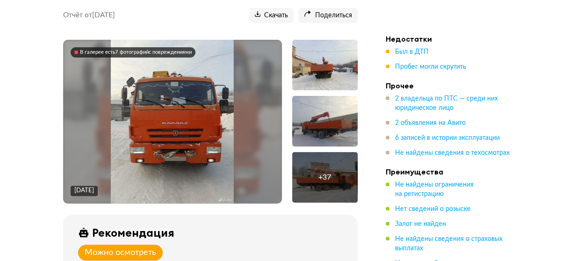
scroll to position [140, 0]
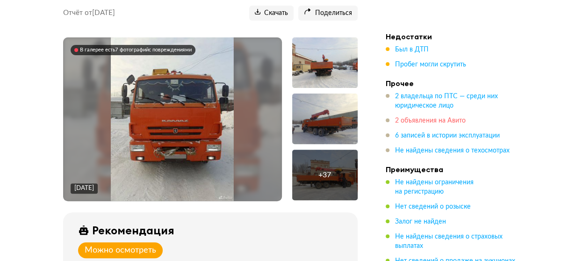
click at [453, 117] on span "2 объявления на Авито" at bounding box center [430, 120] width 71 height 7
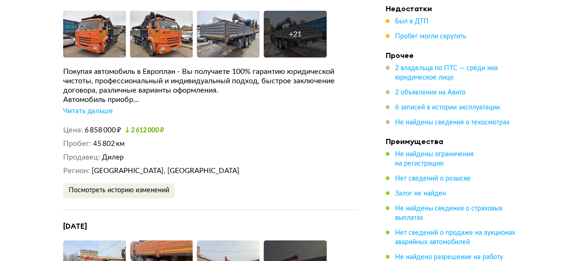
scroll to position [1697, 0]
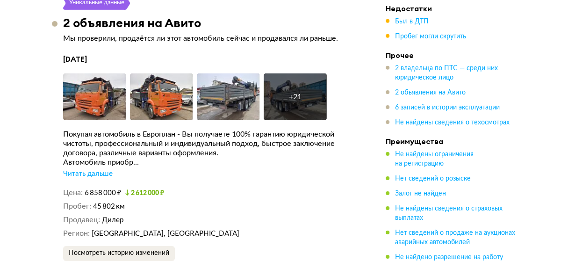
click at [108, 178] on div "Читать дальше" at bounding box center [88, 173] width 50 height 9
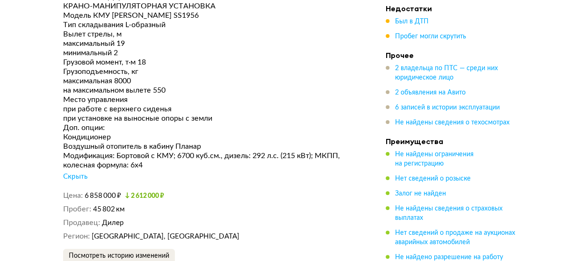
scroll to position [2165, 0]
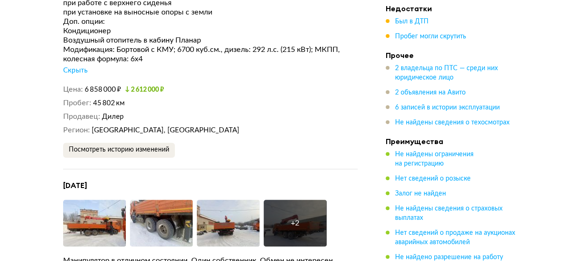
click at [144, 93] on small "2 612 000 ₽" at bounding box center [144, 89] width 39 height 7
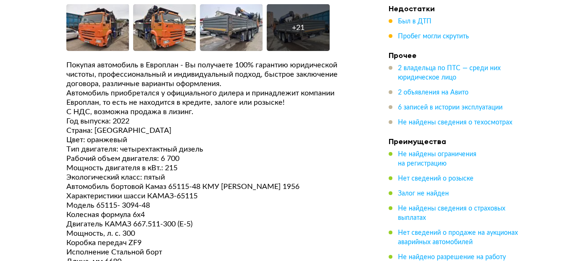
scroll to position [1697, 0]
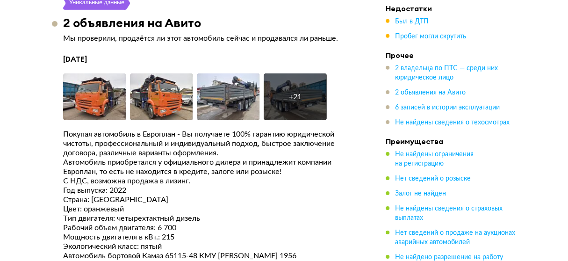
click at [287, 109] on div "+ 21" at bounding box center [294, 96] width 63 height 47
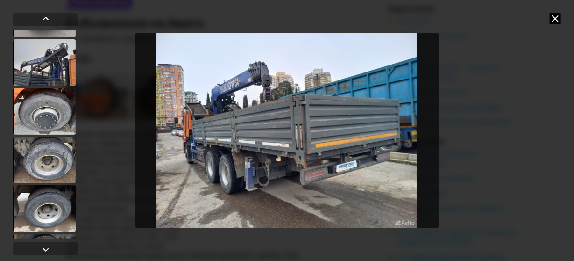
scroll to position [958, 0]
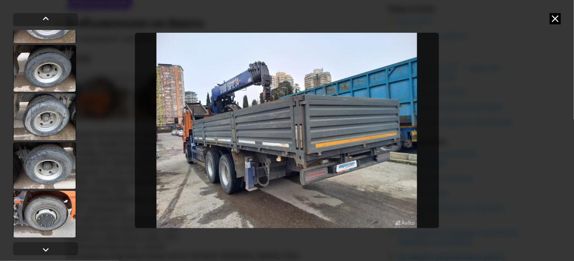
click at [38, 220] on div at bounding box center [44, 214] width 63 height 47
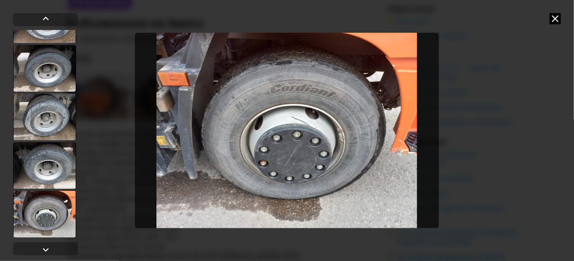
scroll to position [957, 0]
click at [44, 174] on div at bounding box center [44, 165] width 63 height 47
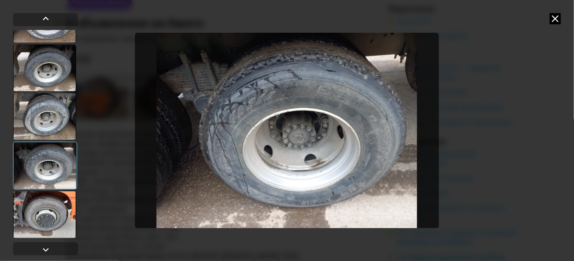
click at [51, 128] on div at bounding box center [44, 116] width 63 height 47
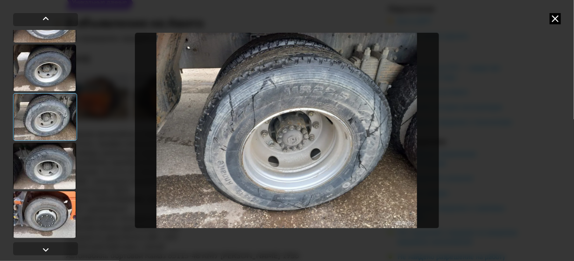
click at [54, 80] on div at bounding box center [44, 67] width 63 height 47
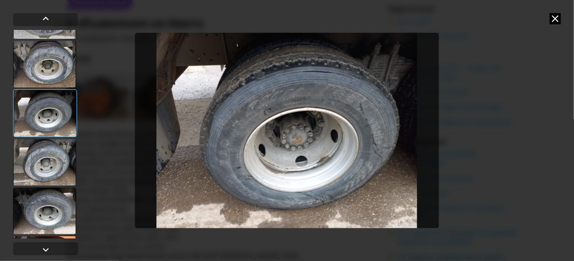
scroll to position [910, 0]
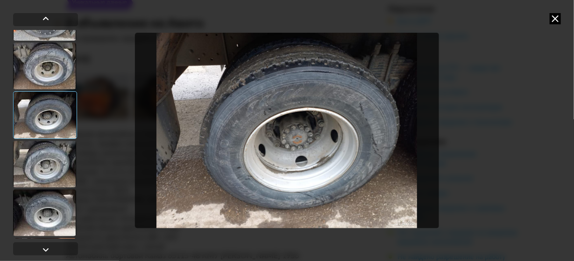
drag, startPoint x: 50, startPoint y: 91, endPoint x: 50, endPoint y: 78, distance: 12.2
click at [50, 90] on div at bounding box center [45, 134] width 65 height 208
click at [50, 78] on div at bounding box center [44, 66] width 63 height 47
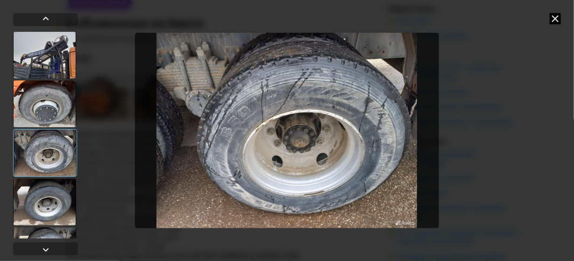
scroll to position [817, 0]
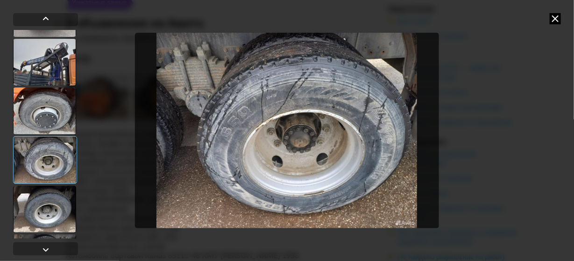
click at [49, 78] on div at bounding box center [44, 62] width 63 height 47
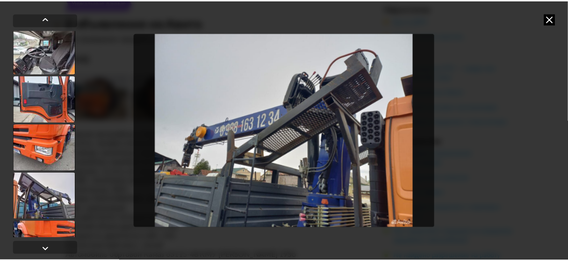
scroll to position [583, 0]
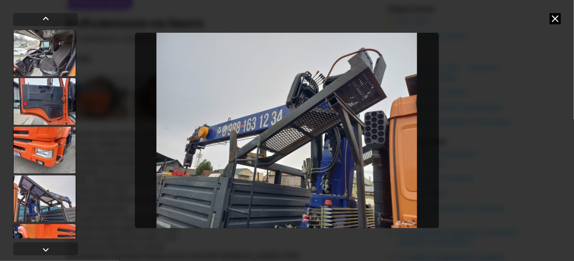
click at [554, 21] on icon at bounding box center [555, 18] width 11 height 11
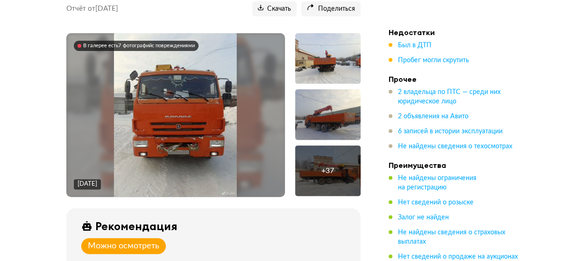
scroll to position [0, 0]
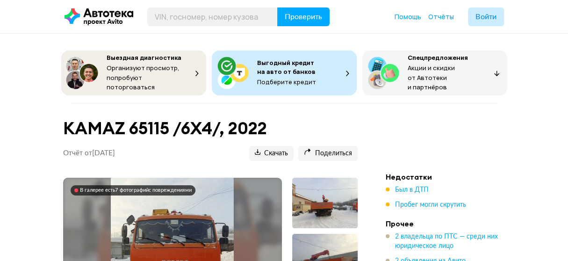
click at [186, 61] on div "Выездная диагностика" at bounding box center [146, 58] width 81 height 9
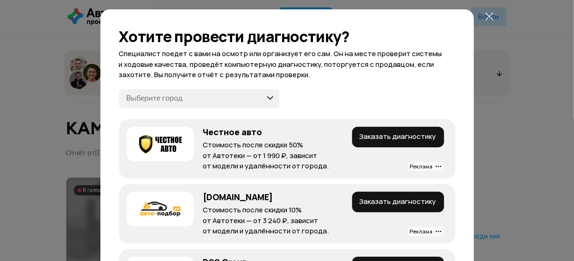
click at [266, 99] on select "[GEOGRAPHIC_DATA] и область [GEOGRAPHIC_DATA] и область [GEOGRAPHIC_DATA] [GEOG…" at bounding box center [199, 98] width 160 height 19
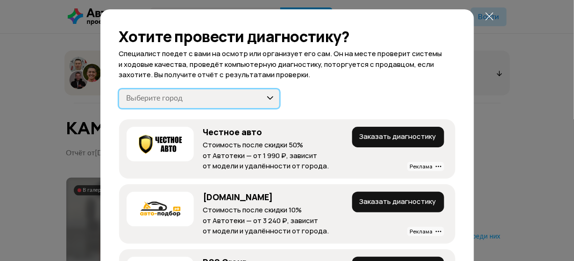
select select "Сочи"
click at [119, 89] on select "[GEOGRAPHIC_DATA] и область [GEOGRAPHIC_DATA] и область [GEOGRAPHIC_DATA] [GEOG…" at bounding box center [199, 98] width 160 height 19
click at [487, 17] on icon at bounding box center [489, 16] width 11 height 11
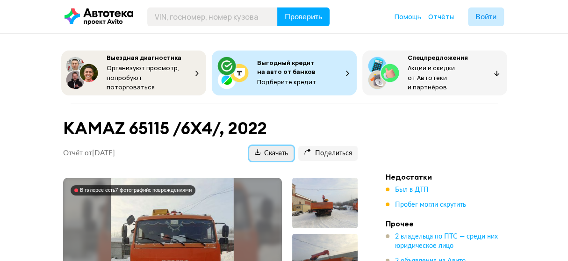
click at [270, 149] on span "Скачать" at bounding box center [271, 153] width 33 height 9
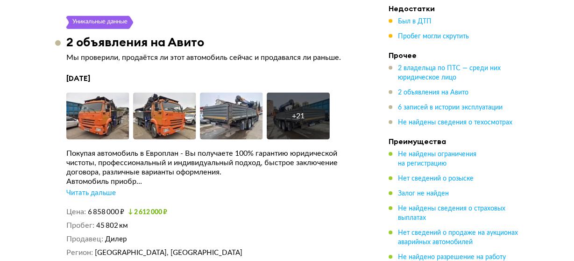
scroll to position [1682, 0]
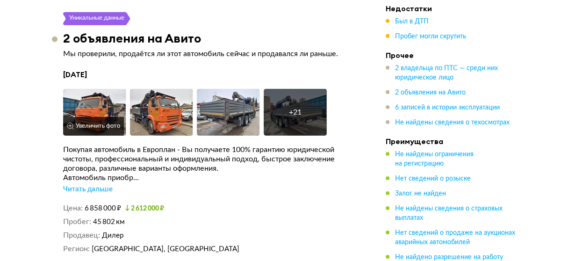
click at [99, 113] on img at bounding box center [94, 112] width 63 height 47
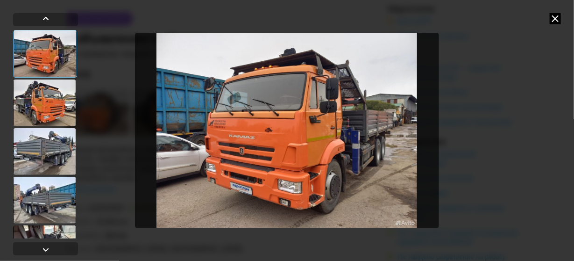
click at [42, 106] on div at bounding box center [44, 102] width 63 height 47
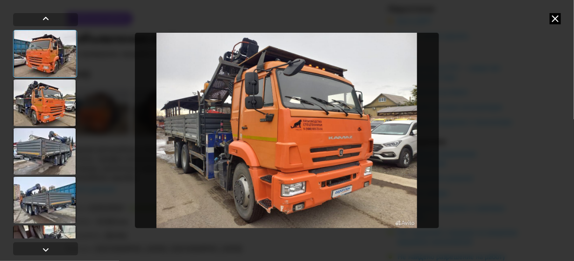
click at [49, 151] on div at bounding box center [44, 151] width 63 height 47
click at [51, 158] on div at bounding box center [44, 151] width 63 height 47
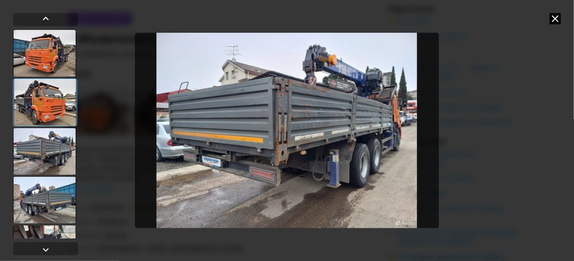
click at [54, 195] on div at bounding box center [44, 200] width 63 height 47
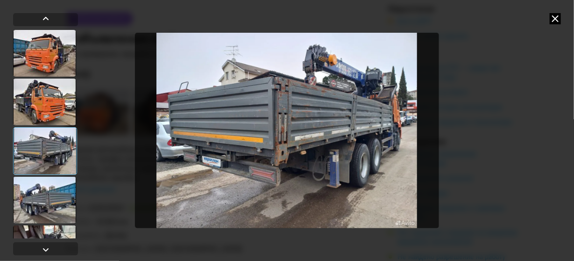
click at [54, 196] on div at bounding box center [44, 200] width 63 height 47
click at [54, 226] on div at bounding box center [44, 248] width 63 height 47
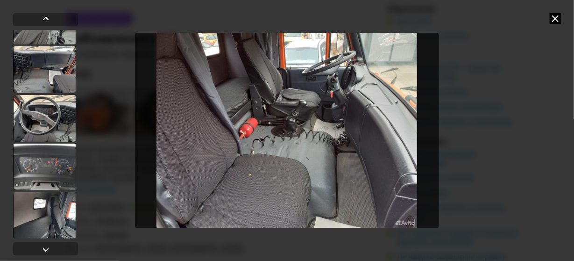
scroll to position [327, 0]
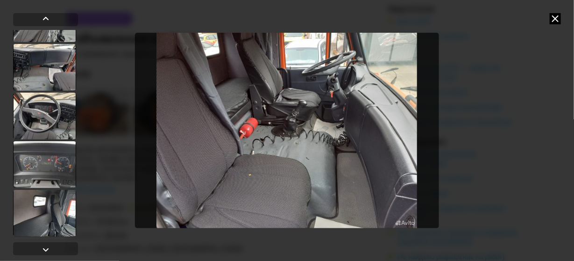
click at [46, 163] on div at bounding box center [44, 164] width 63 height 47
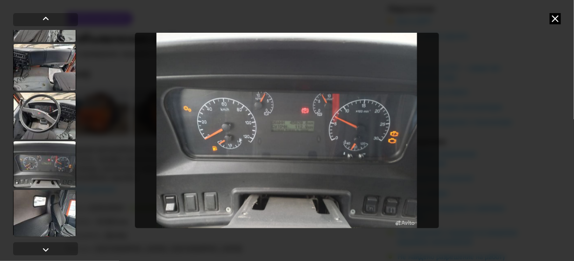
scroll to position [326, 0]
click at [53, 208] on div at bounding box center [44, 214] width 63 height 47
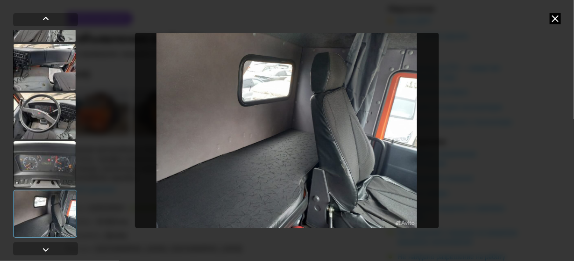
click at [50, 176] on div at bounding box center [44, 164] width 63 height 47
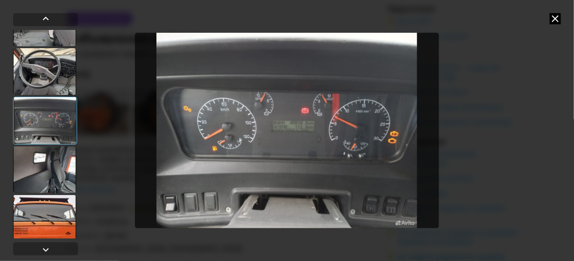
scroll to position [373, 0]
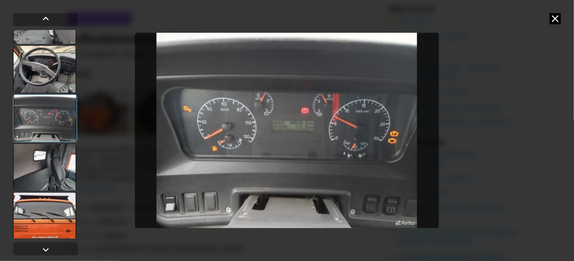
click at [46, 169] on div at bounding box center [44, 167] width 63 height 47
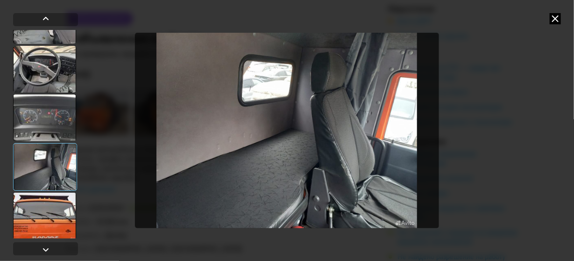
click at [52, 211] on div at bounding box center [44, 215] width 63 height 47
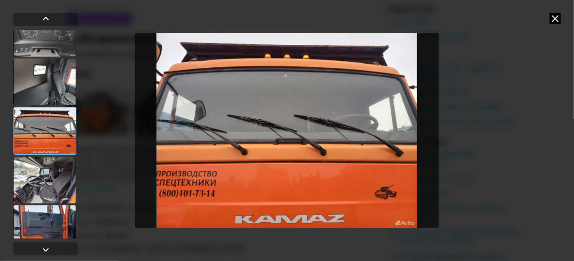
scroll to position [467, 0]
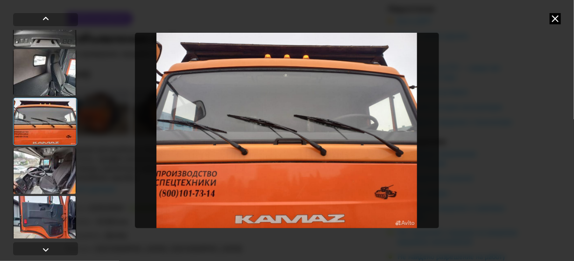
click at [42, 183] on div at bounding box center [44, 170] width 63 height 47
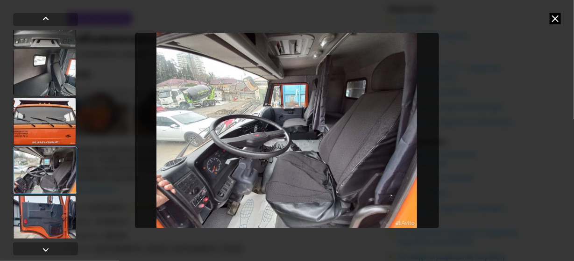
click at [49, 211] on div at bounding box center [44, 219] width 63 height 47
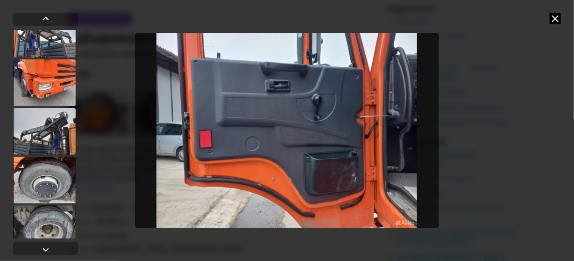
scroll to position [793, 0]
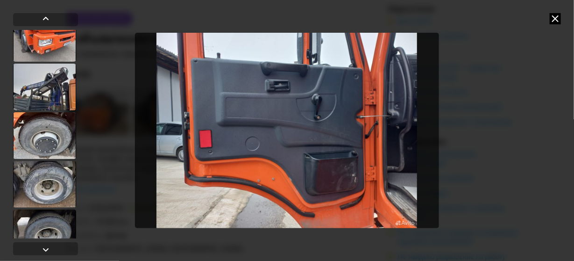
click at [39, 169] on div at bounding box center [44, 184] width 63 height 47
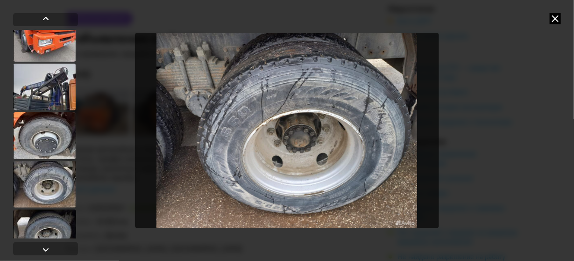
scroll to position [793, 0]
click at [50, 222] on div at bounding box center [44, 233] width 63 height 47
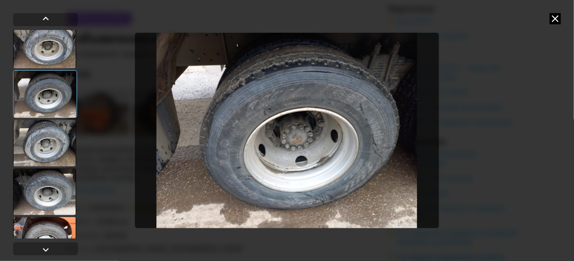
scroll to position [933, 0]
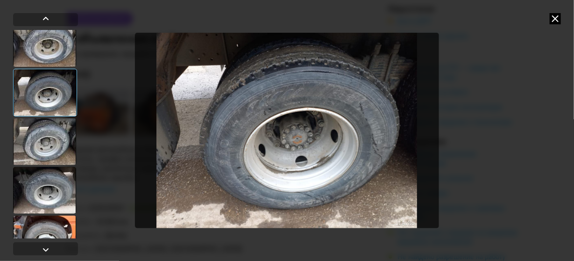
click at [45, 175] on div at bounding box center [44, 190] width 63 height 47
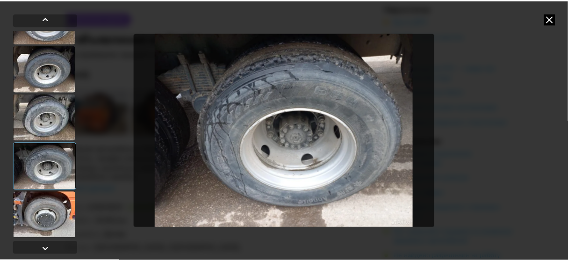
scroll to position [958, 0]
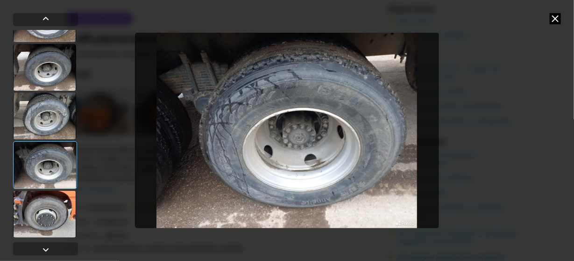
click at [34, 203] on div at bounding box center [44, 214] width 63 height 47
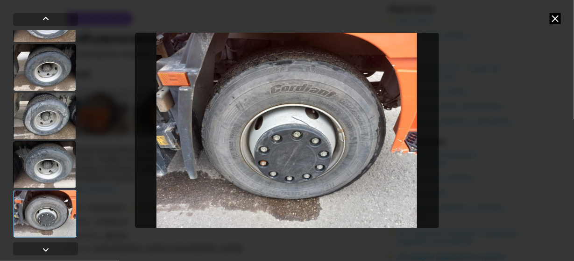
click at [37, 167] on div at bounding box center [44, 164] width 63 height 47
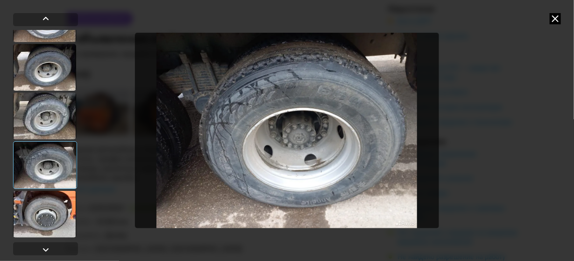
click at [46, 114] on div at bounding box center [44, 115] width 63 height 47
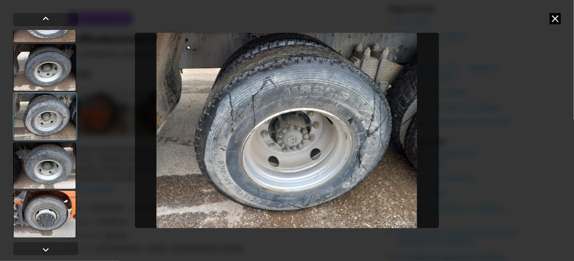
click at [45, 85] on div at bounding box center [44, 67] width 63 height 47
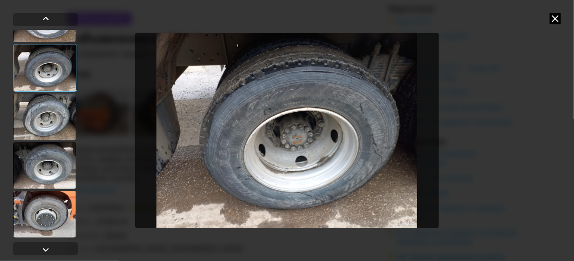
click at [50, 62] on div at bounding box center [45, 68] width 64 height 48
click at [53, 44] on div at bounding box center [45, 68] width 64 height 48
click at [53, 40] on div at bounding box center [44, 18] width 63 height 47
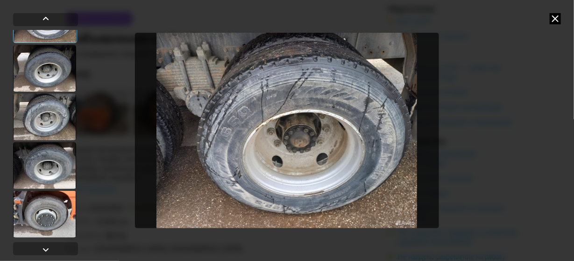
click at [554, 18] on icon at bounding box center [555, 18] width 11 height 11
